Goal: Task Accomplishment & Management: Understand process/instructions

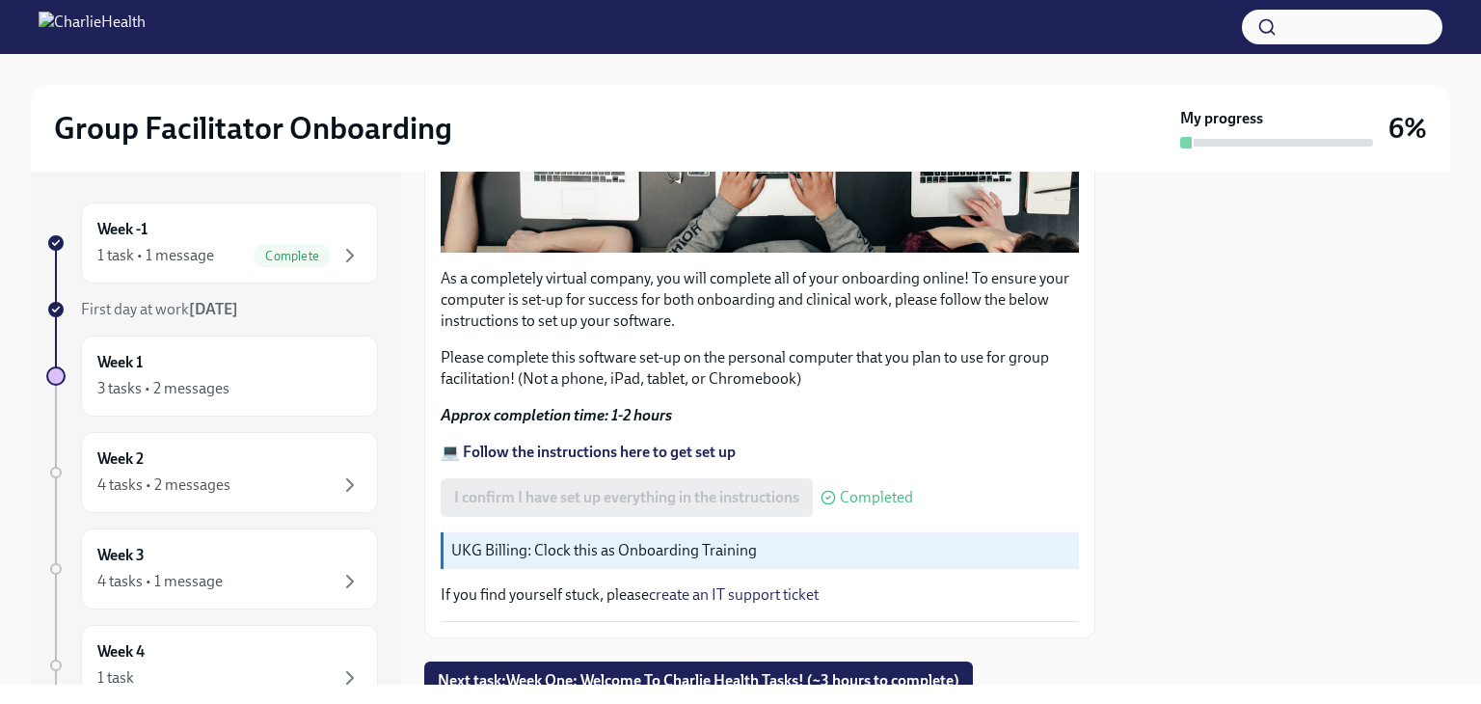
scroll to position [647, 0]
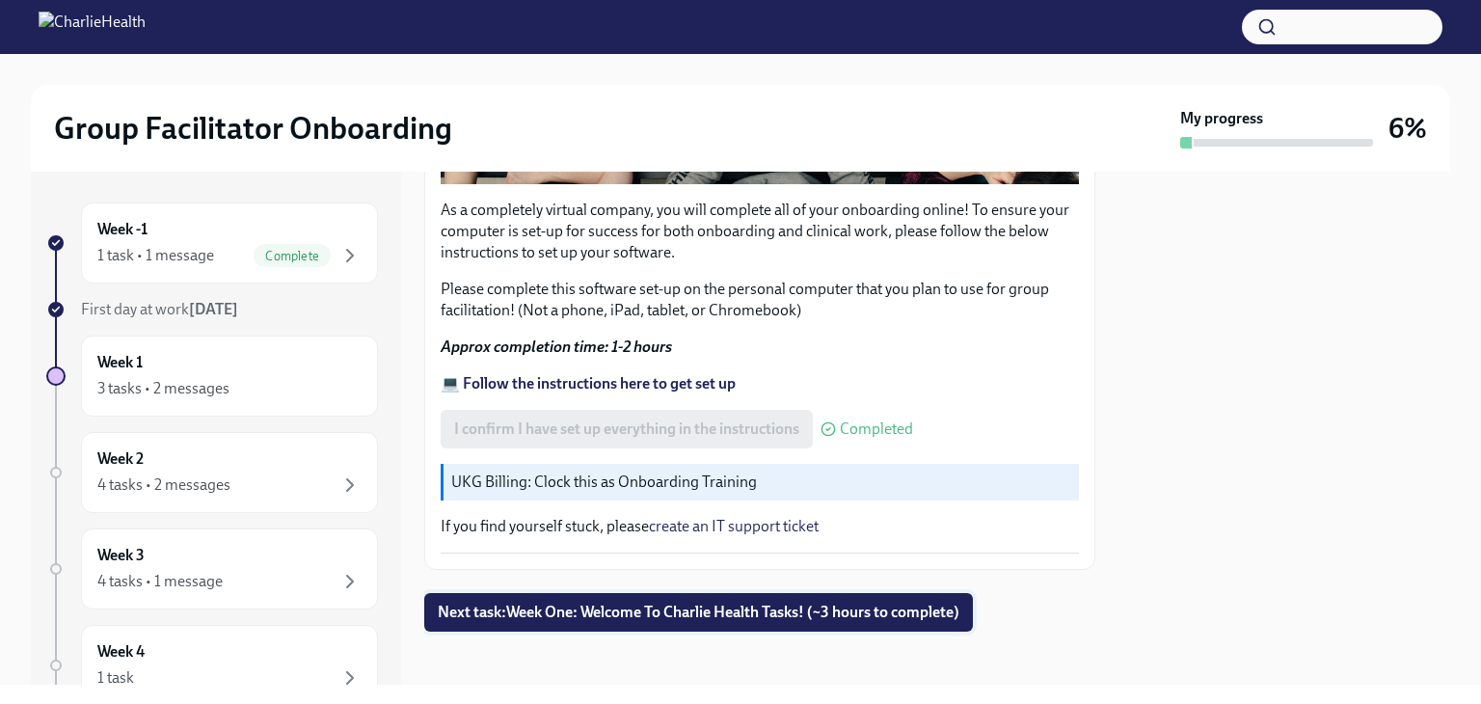
click at [643, 603] on span "Next task : Week One: Welcome To Charlie Health Tasks! (~3 hours to complete)" at bounding box center [699, 612] width 522 height 19
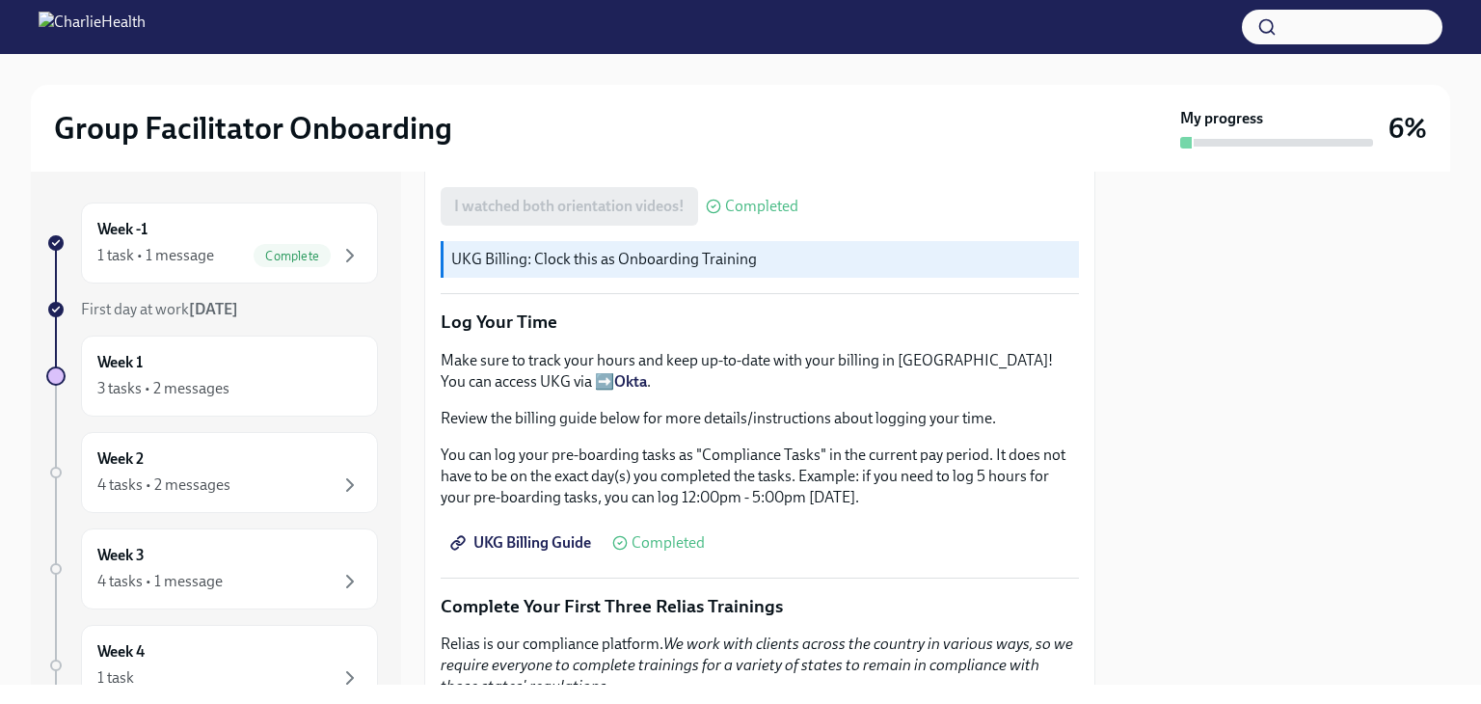
scroll to position [1736, 0]
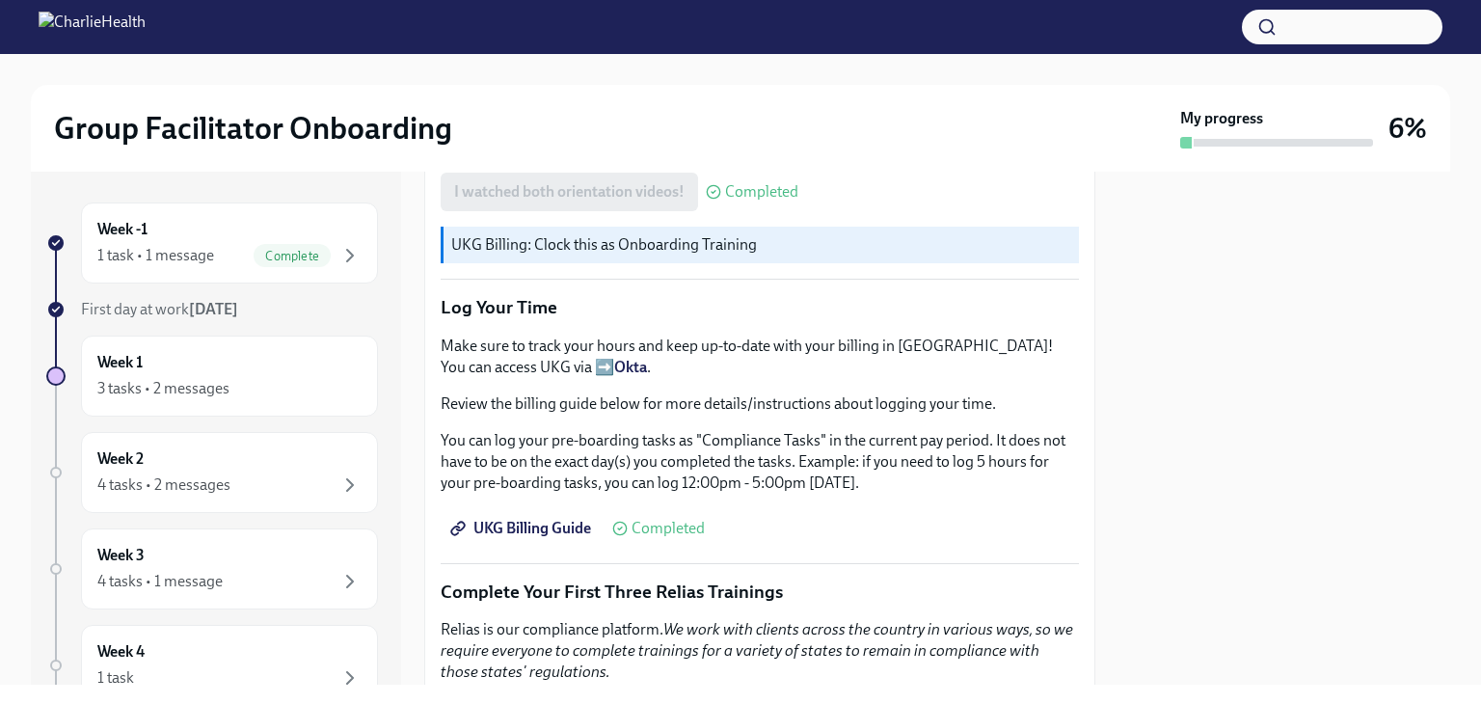
click at [549, 519] on span "UKG Billing Guide" at bounding box center [522, 528] width 137 height 19
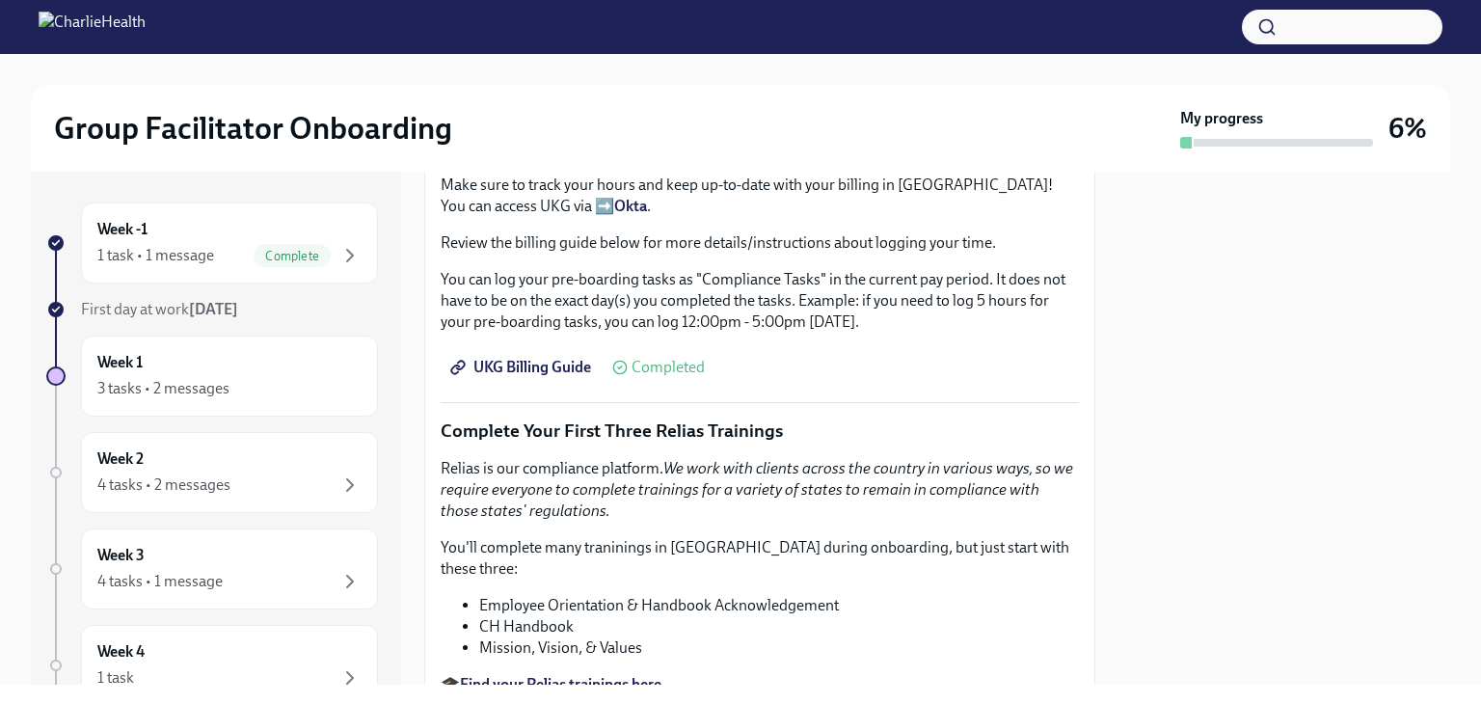
scroll to position [1905, 0]
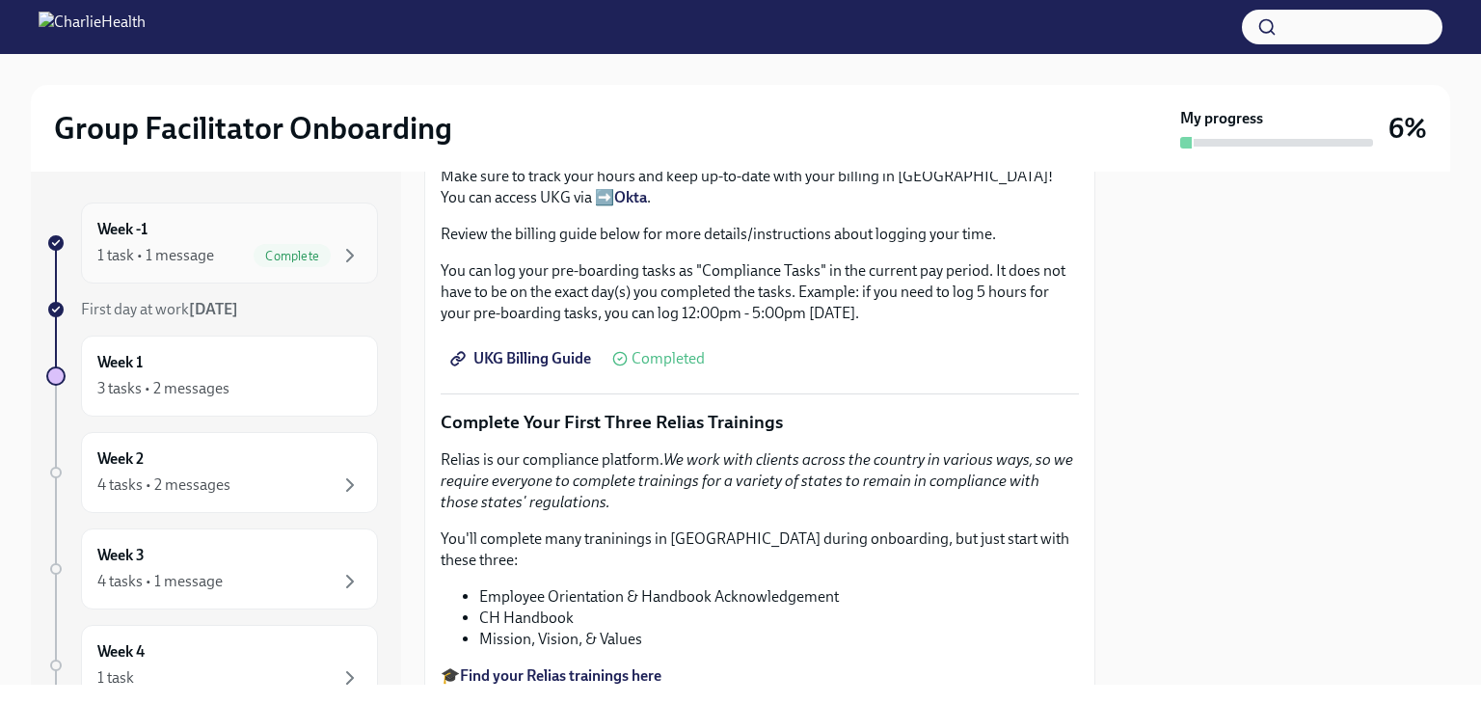
click at [170, 256] on div "1 task • 1 message" at bounding box center [155, 255] width 117 height 21
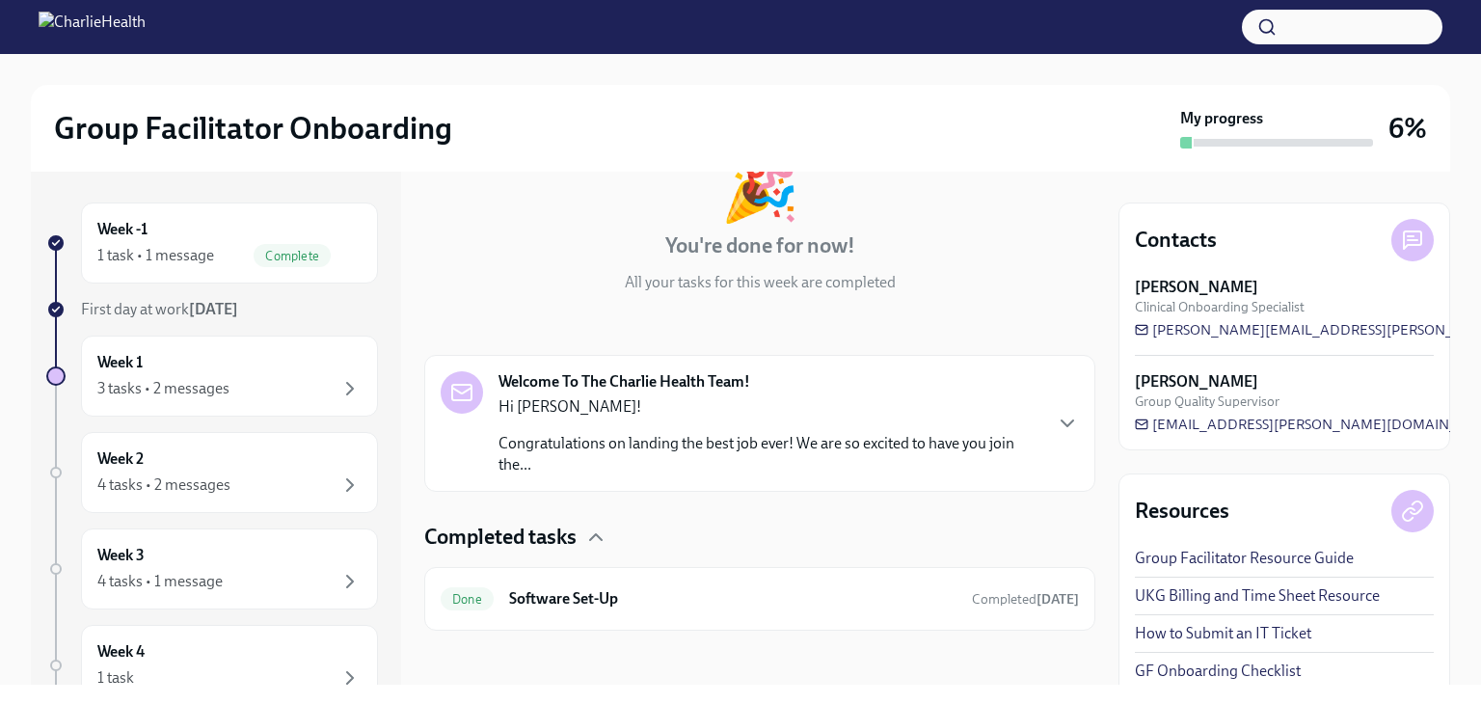
scroll to position [142, 0]
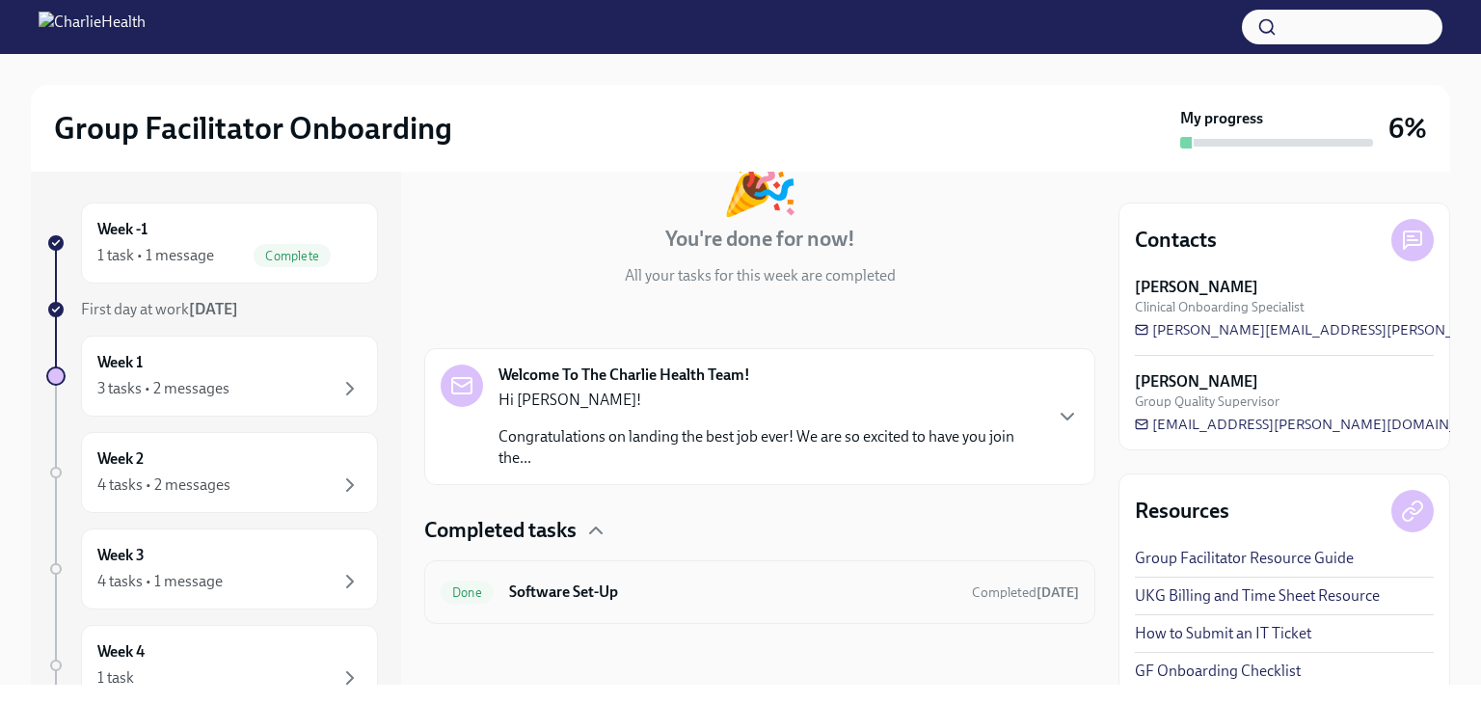
click at [462, 588] on span "Done" at bounding box center [467, 592] width 53 height 14
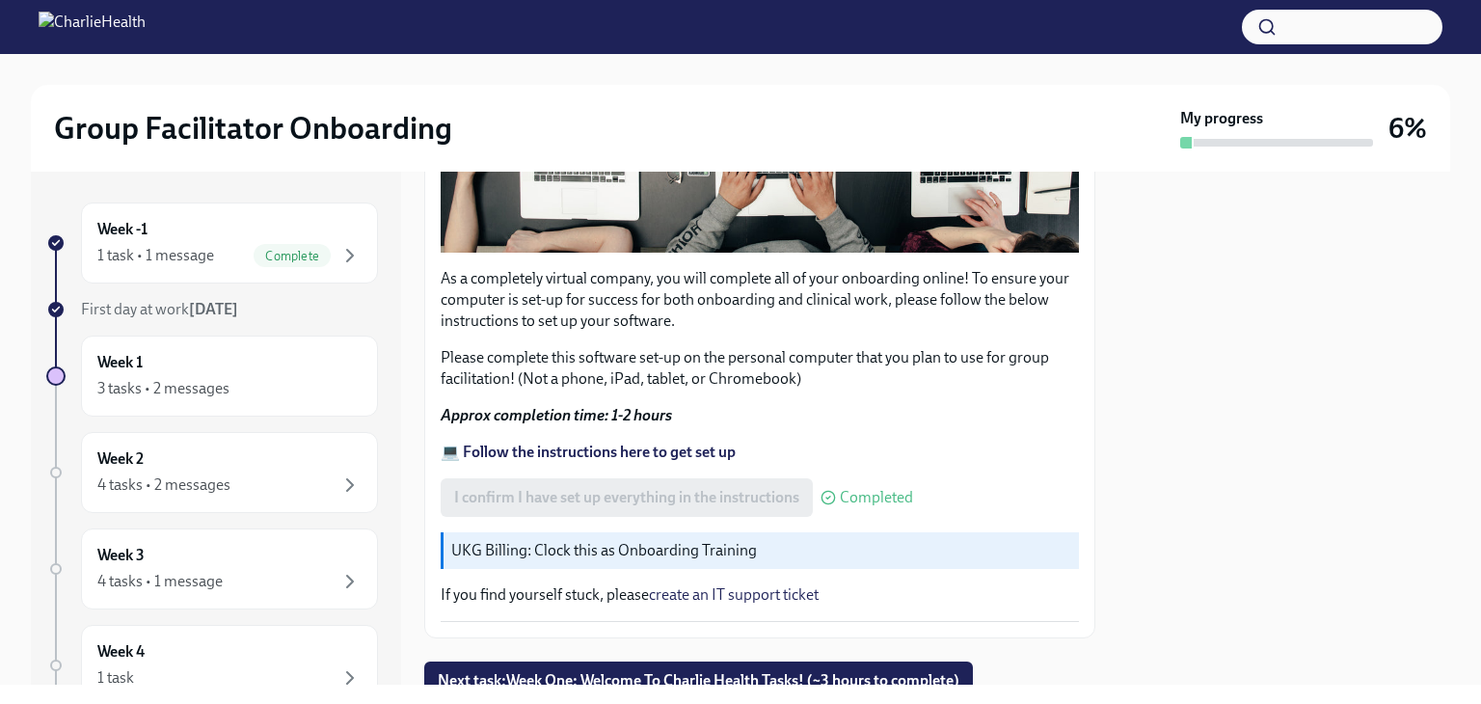
scroll to position [647, 0]
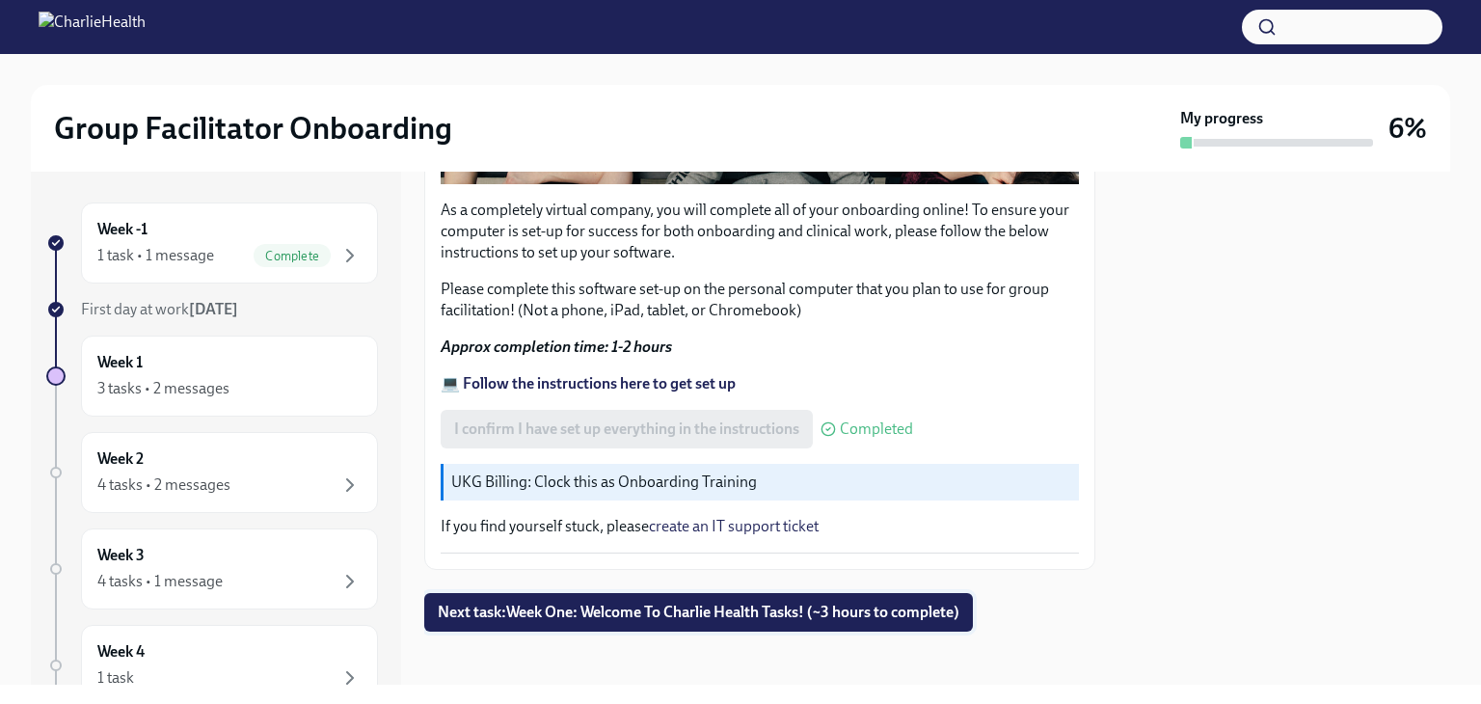
click at [734, 603] on span "Next task : Week One: Welcome To Charlie Health Tasks! (~3 hours to complete)" at bounding box center [699, 612] width 522 height 19
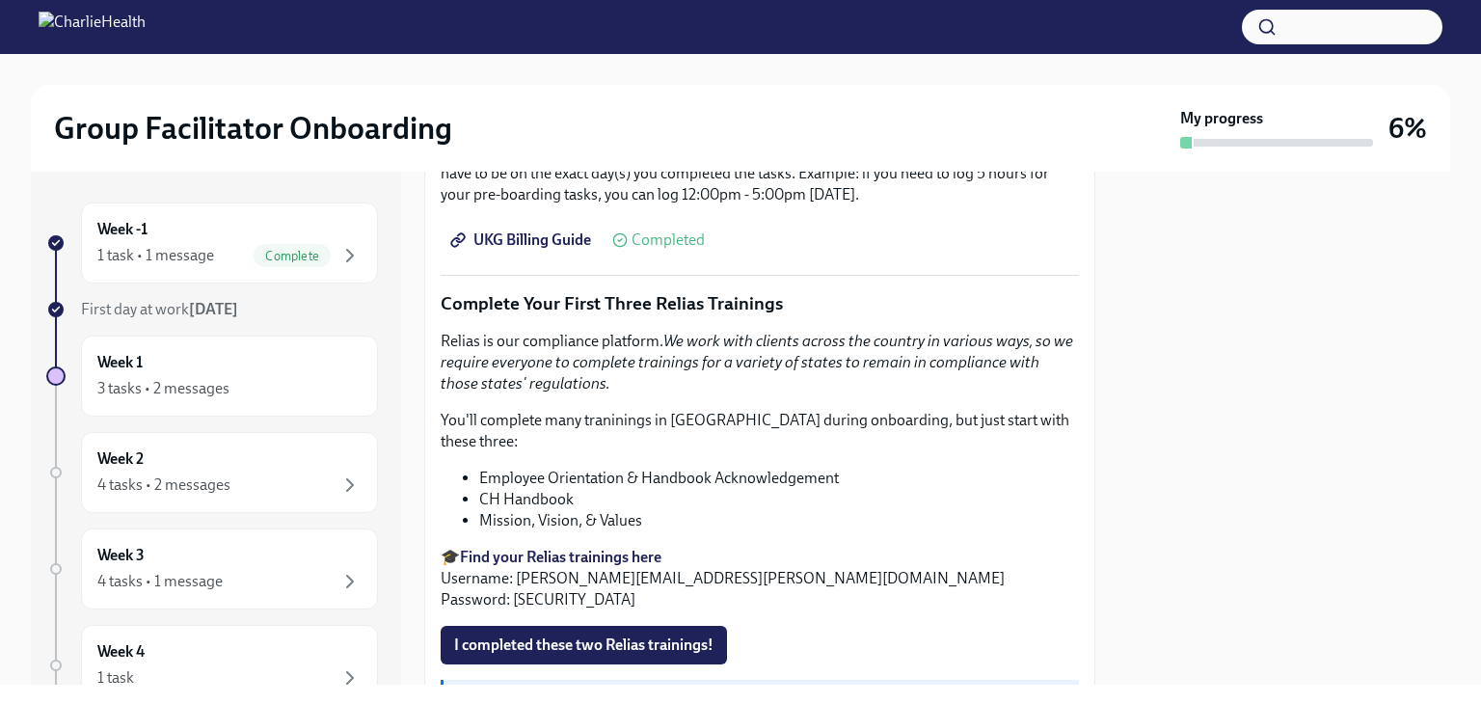
scroll to position [2121, 0]
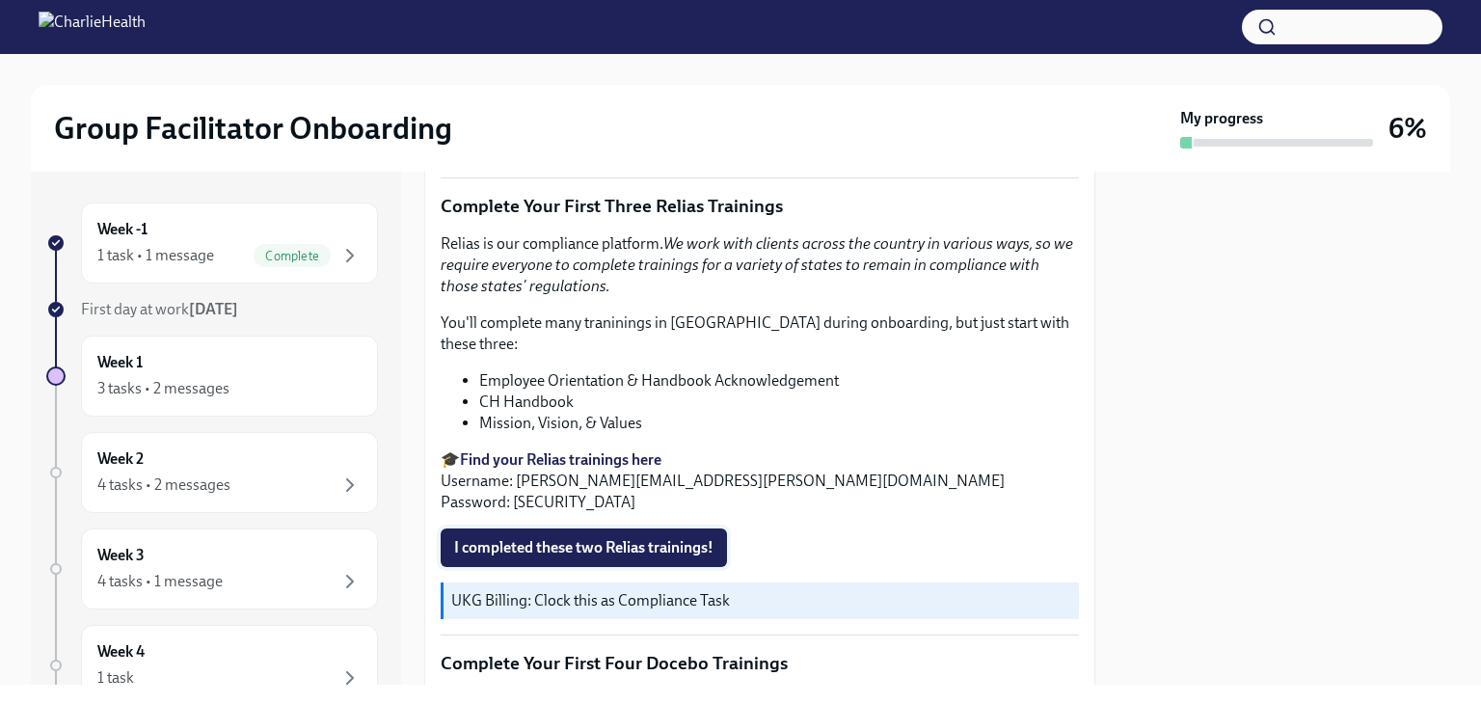
click at [579, 538] on span "I completed these two Relias trainings!" at bounding box center [583, 547] width 259 height 19
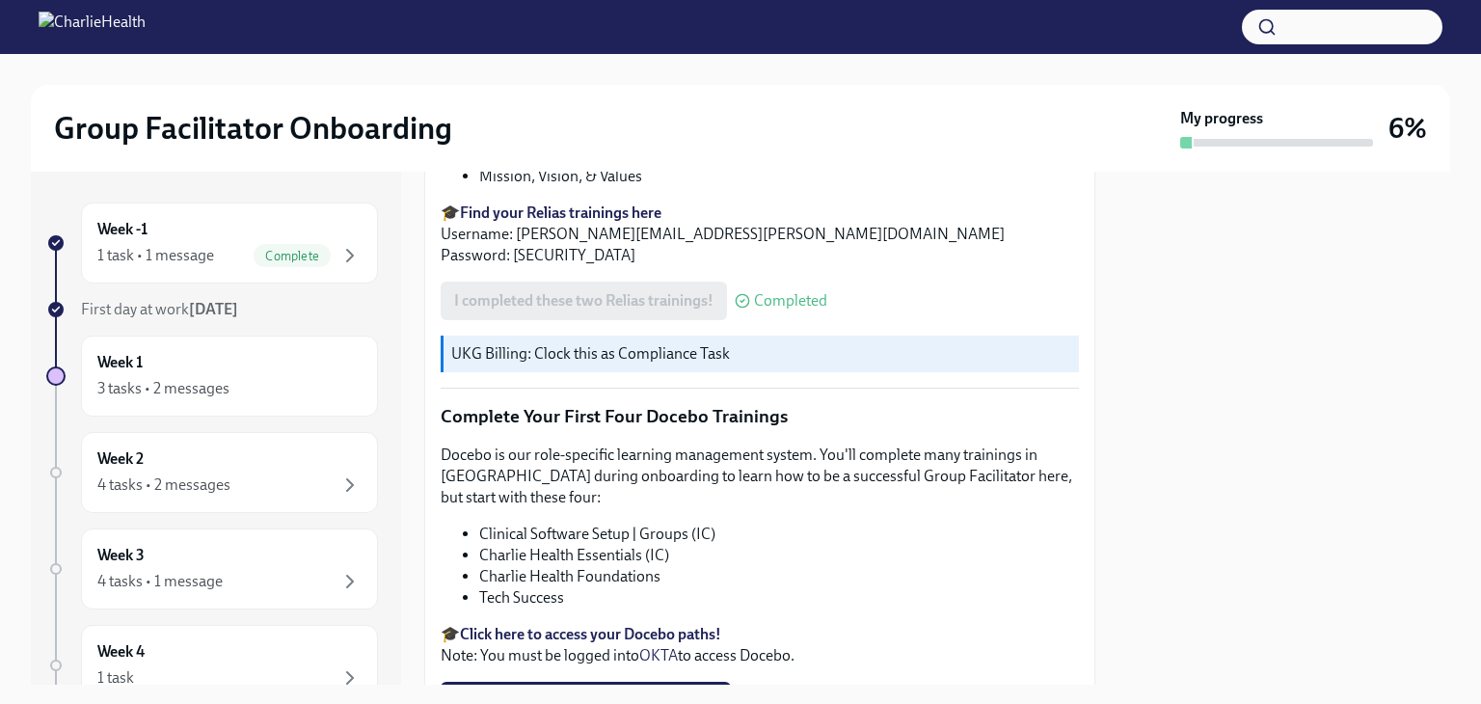
scroll to position [2291, 0]
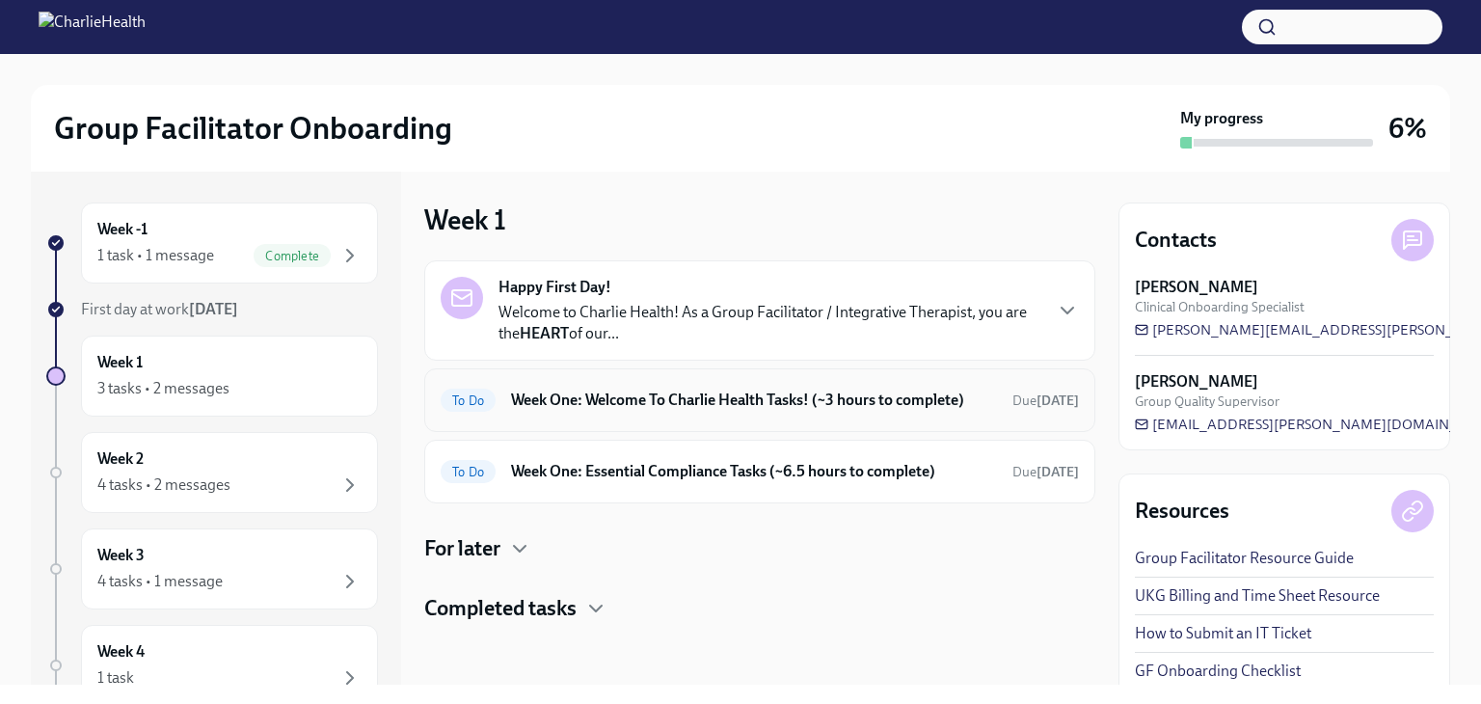
click at [518, 401] on h6 "Week One: Welcome To Charlie Health Tasks! (~3 hours to complete)" at bounding box center [754, 400] width 486 height 21
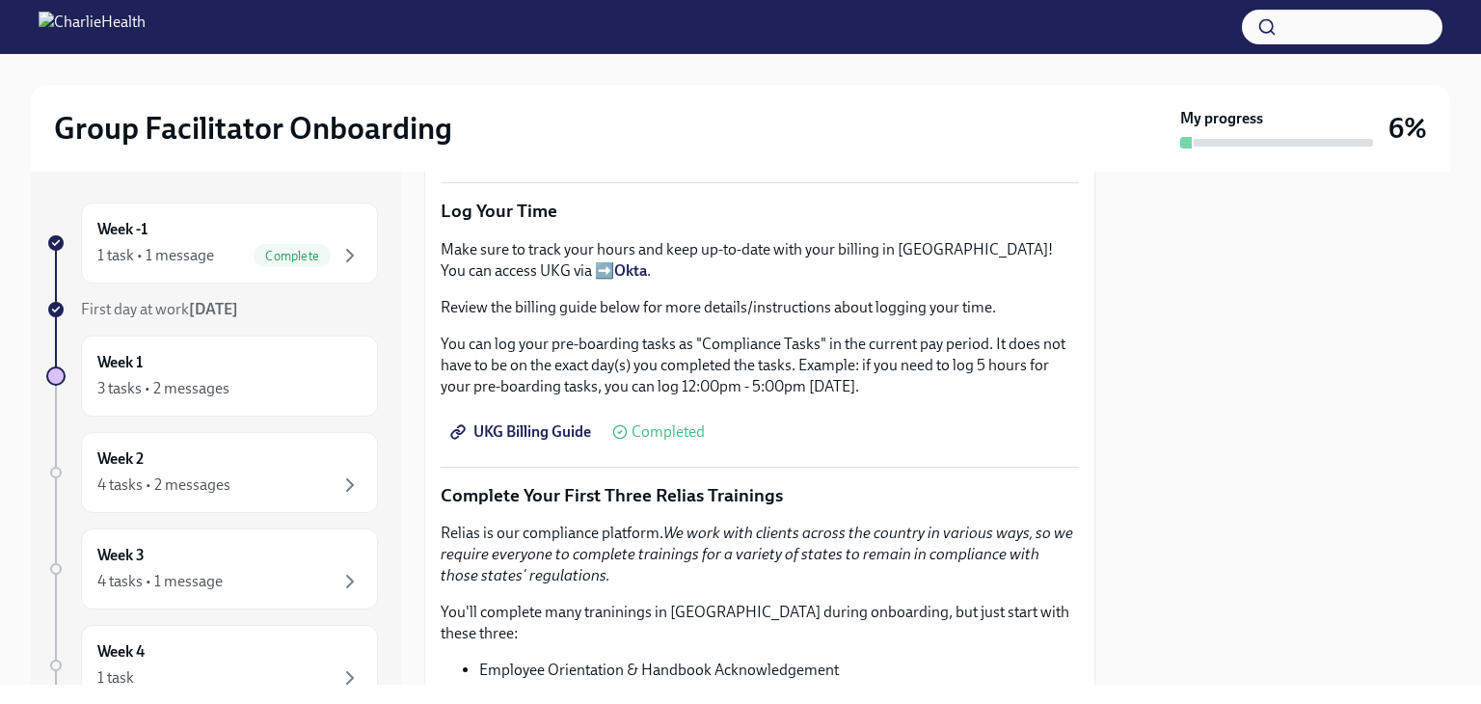
scroll to position [1929, 0]
